Goal: Navigation & Orientation: Find specific page/section

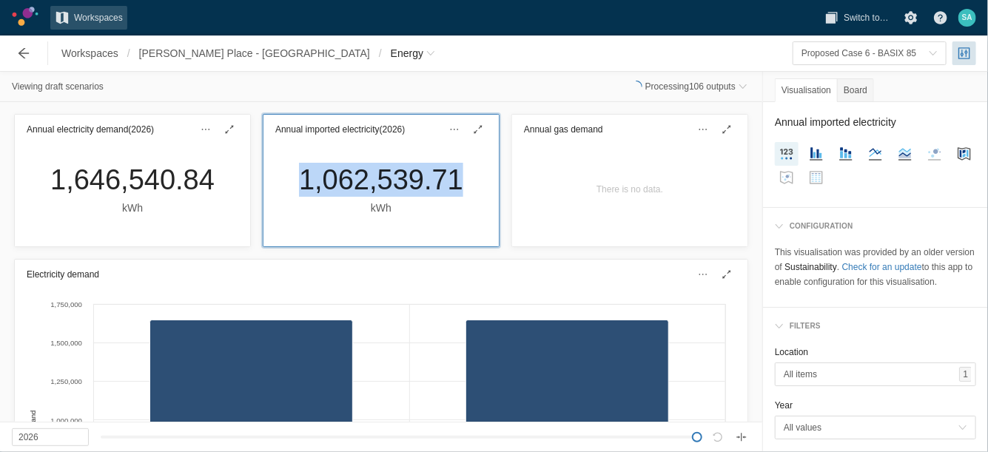
click at [75, 51] on span "Workspaces" at bounding box center [89, 53] width 57 height 15
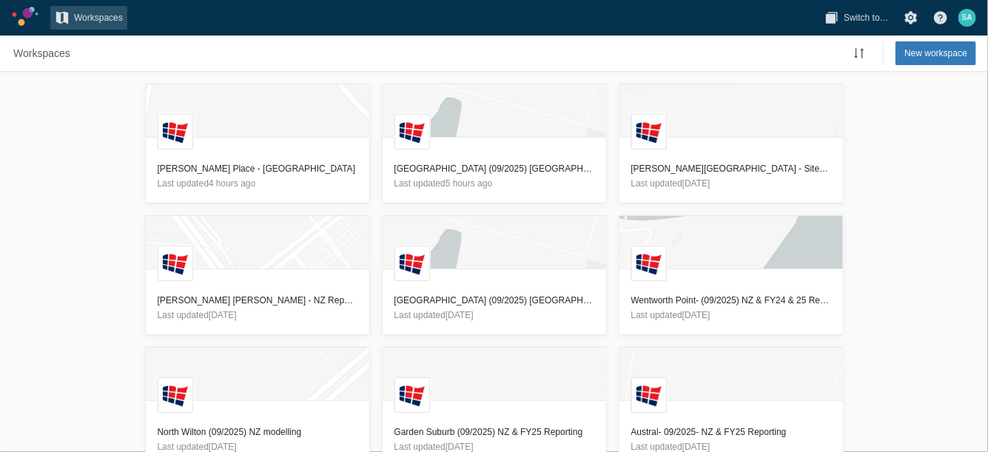
click at [85, 202] on div "[GEOGRAPHIC_DATA][PERSON_NAME] - [GEOGRAPHIC_DATA] Last updated 4 hours ago [GE…" at bounding box center [494, 262] width 988 height 380
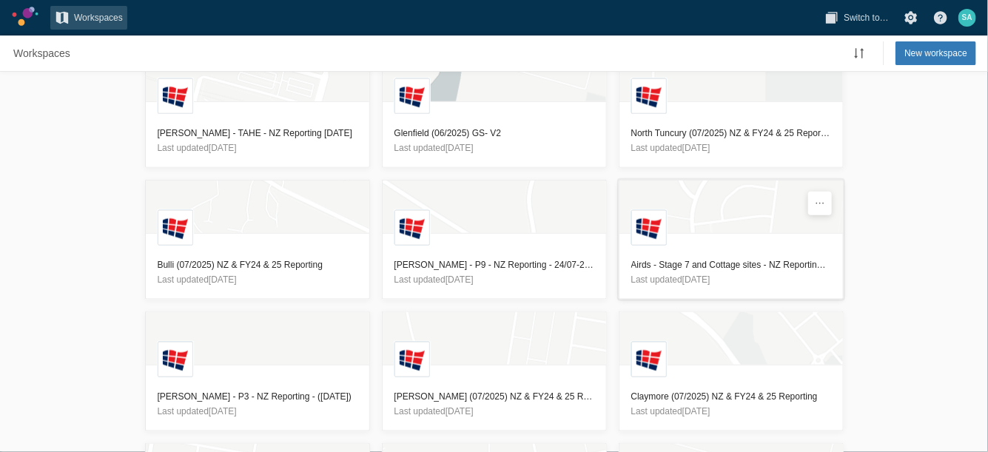
click at [718, 263] on h3 "Airds - Stage 7 and Cottage sites - NZ Reporting - [DATE]" at bounding box center [731, 264] width 200 height 15
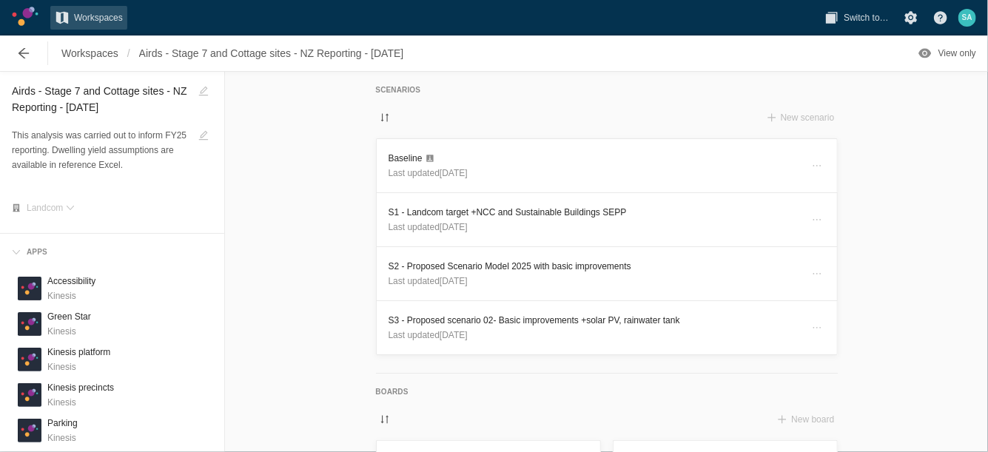
click at [315, 222] on div "Scenarios New scenario Baseline Last updated [DATE] S1 - Landcom target +NCC an…" at bounding box center [606, 262] width 763 height 380
click at [100, 56] on span "Workspaces" at bounding box center [89, 53] width 57 height 15
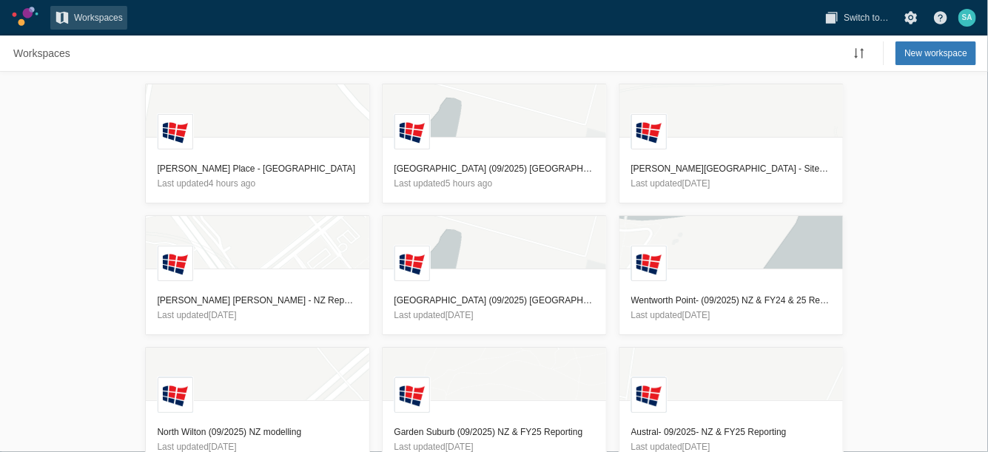
click at [69, 192] on div "[GEOGRAPHIC_DATA][PERSON_NAME] - [GEOGRAPHIC_DATA] Last updated 4 hours ago [GE…" at bounding box center [494, 262] width 988 height 380
